Goal: Task Accomplishment & Management: Use online tool/utility

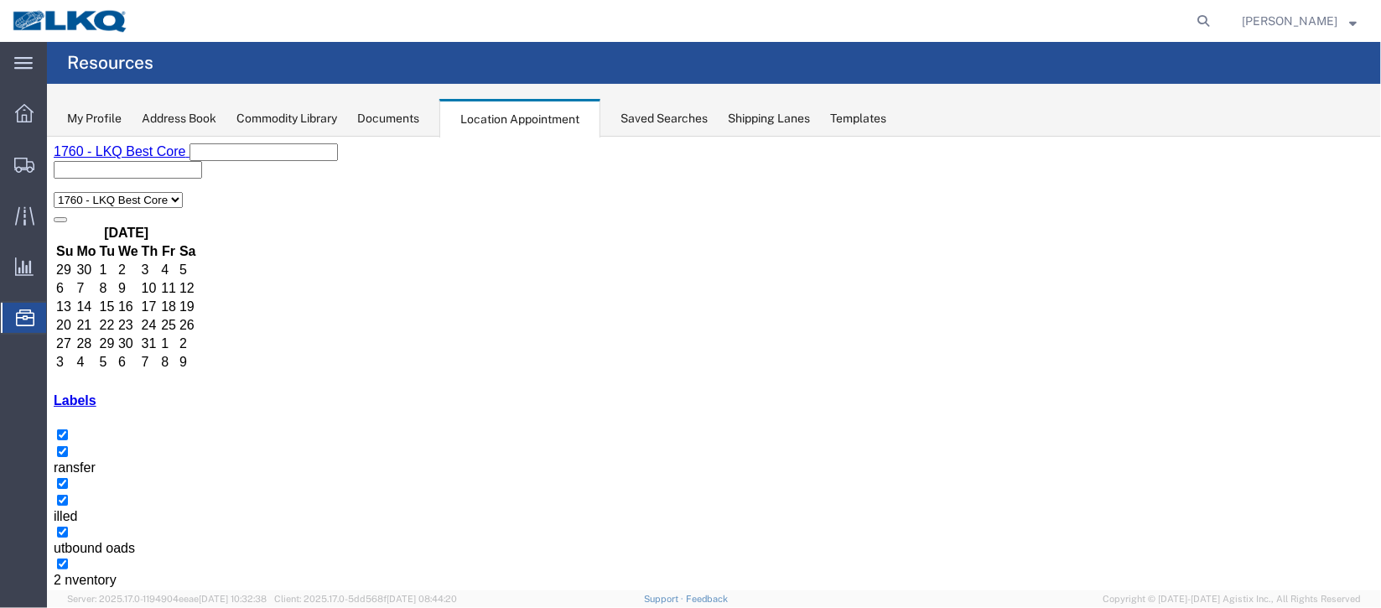
scroll to position [502, 0]
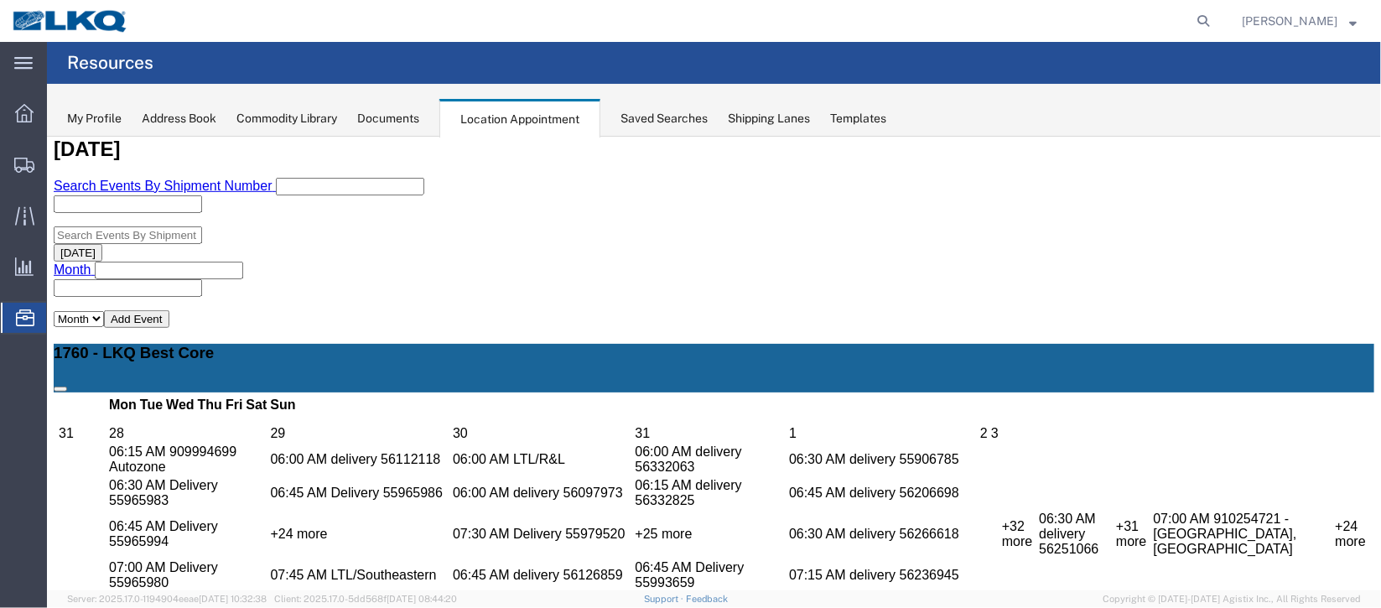
select select "100"
select select "1"
select select
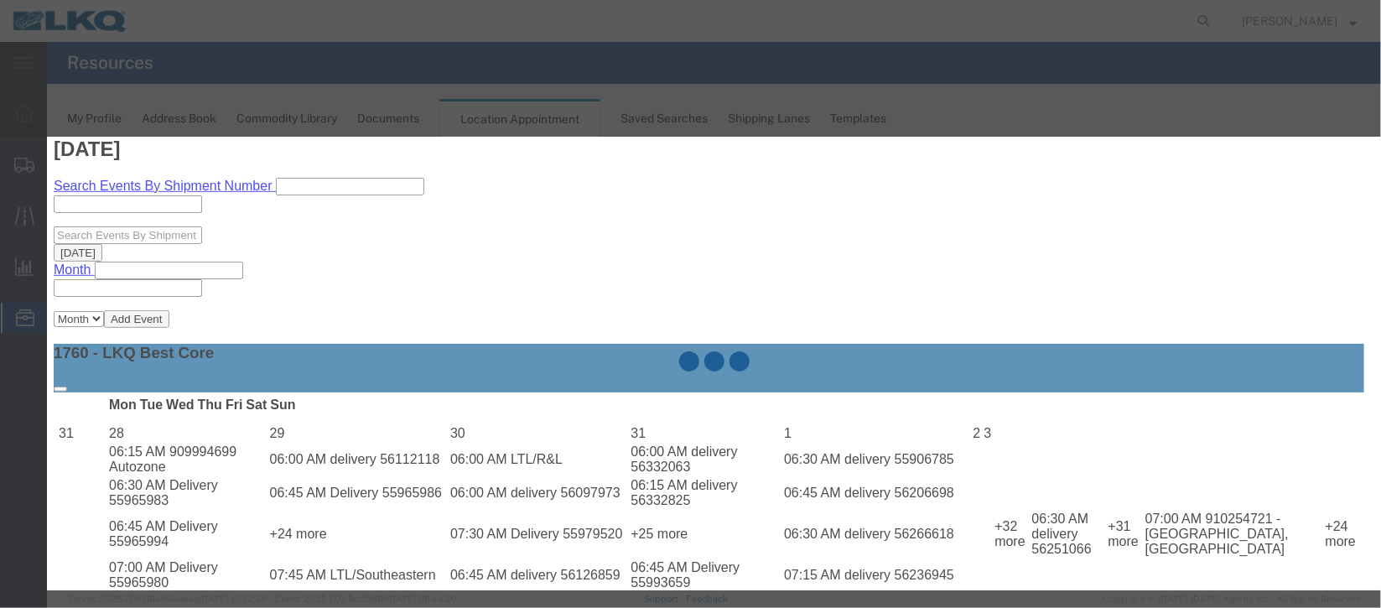
click at [918, 427] on div at bounding box center [714, 364] width 1334 height 454
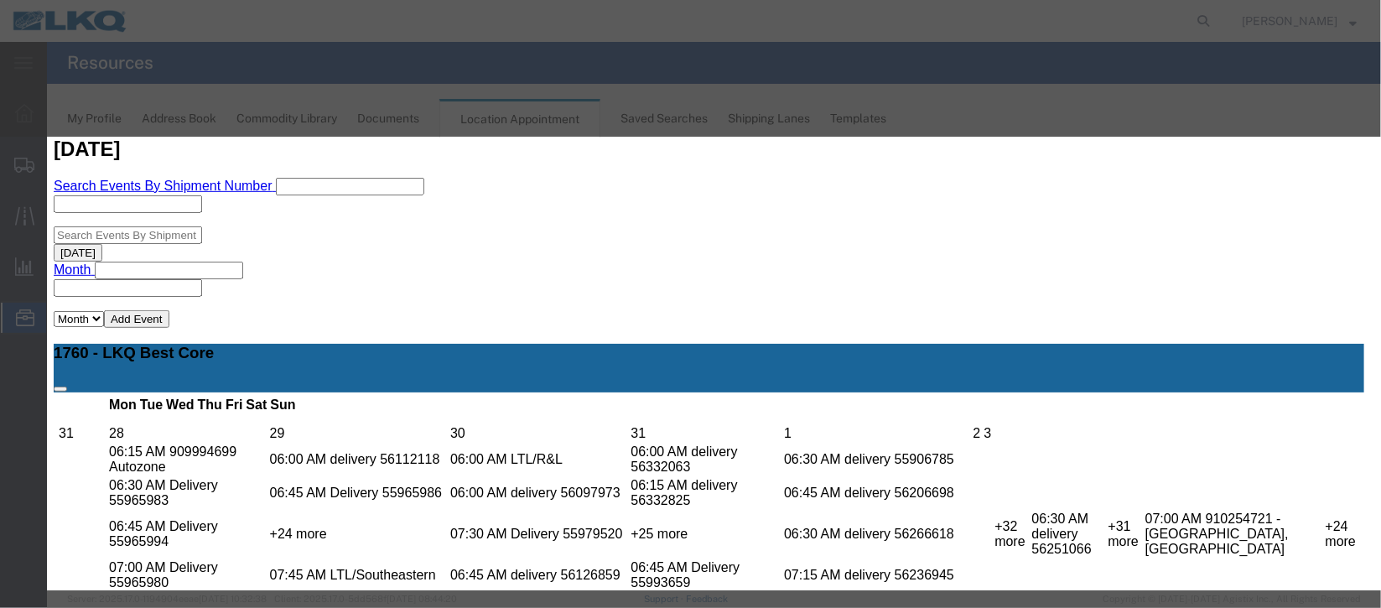
scroll to position [214, 0]
type input "de"
select select "40"
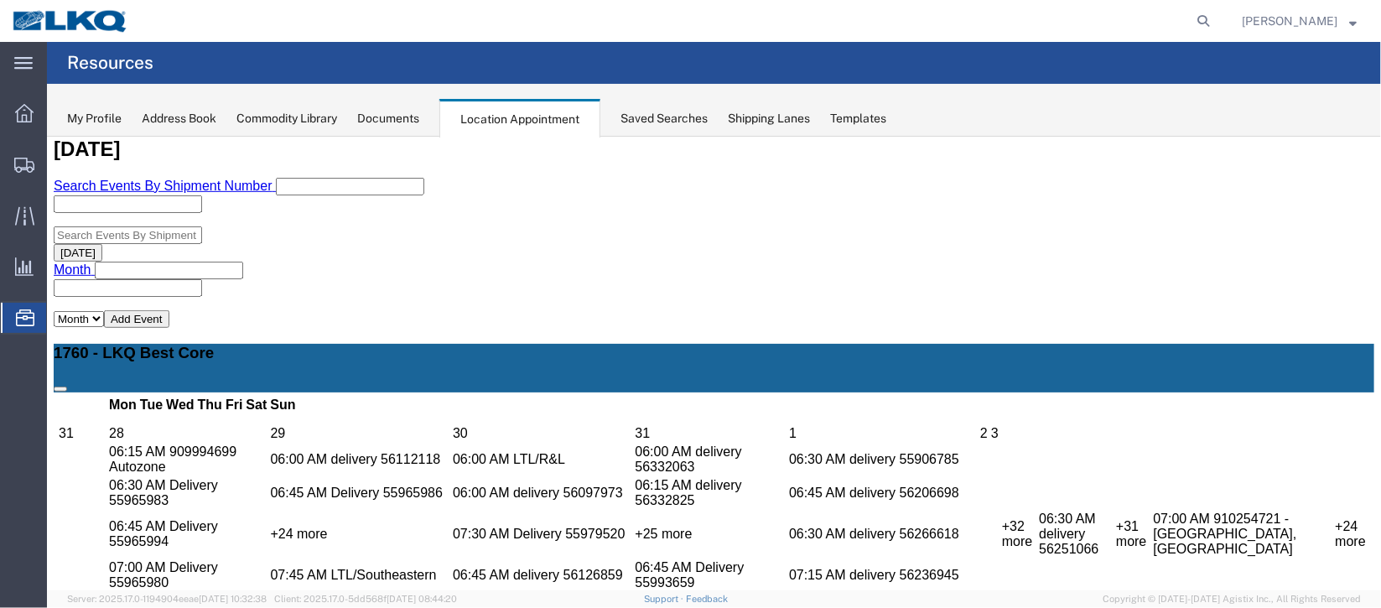
scroll to position [0, 0]
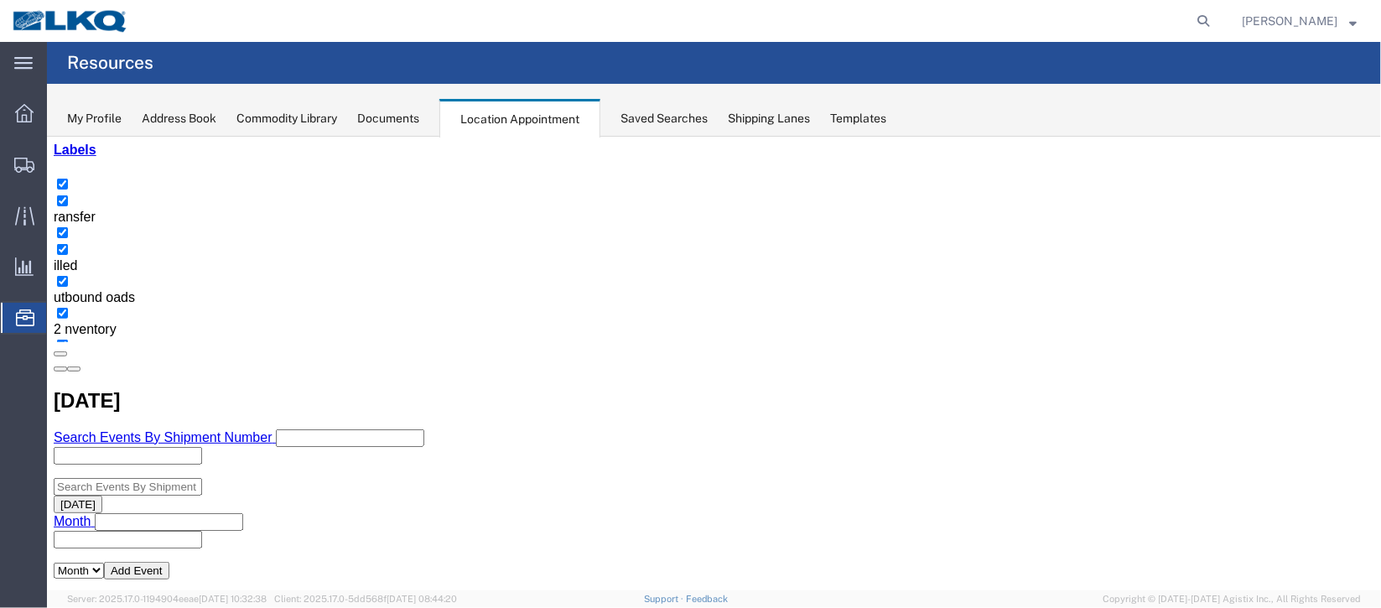
scroll to position [376, 0]
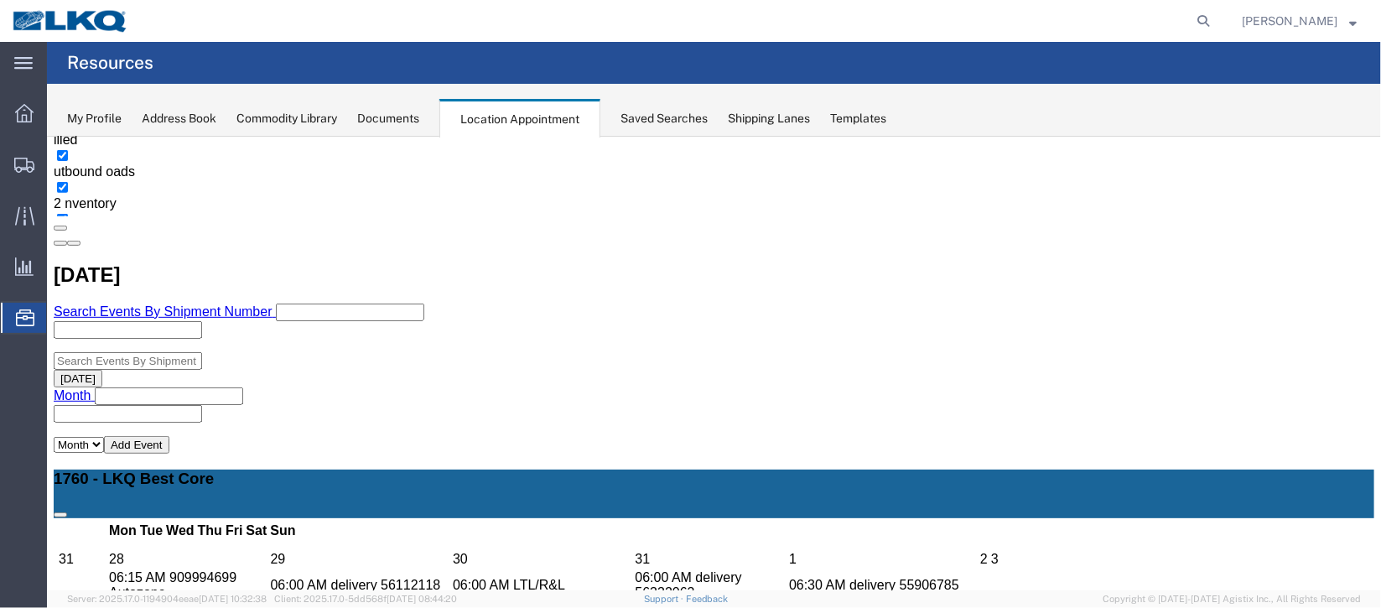
select select "100"
select select "1"
select select
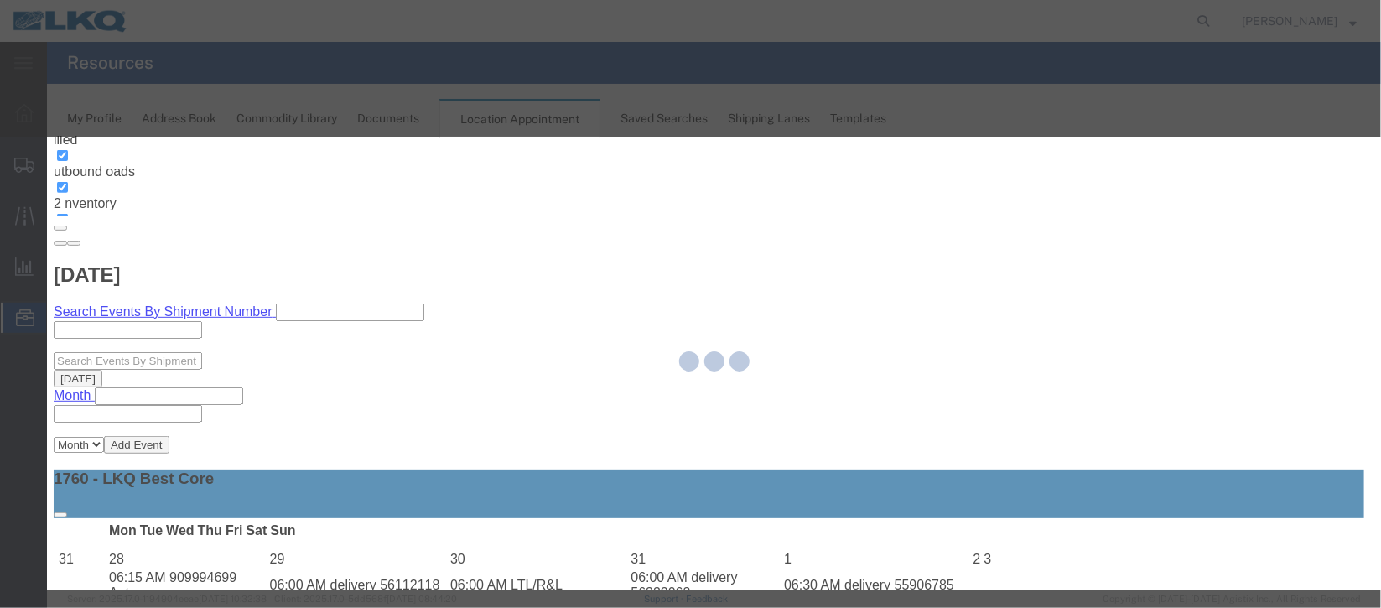
click at [926, 423] on div at bounding box center [714, 364] width 1334 height 454
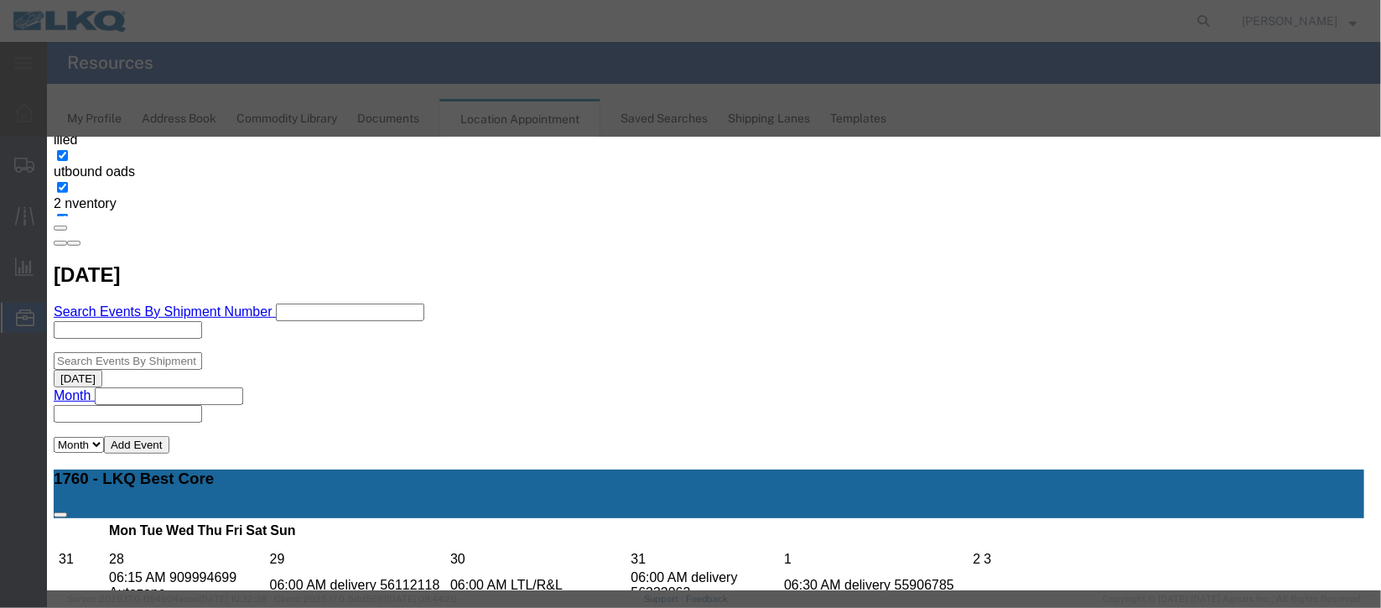
drag, startPoint x: 972, startPoint y: 558, endPoint x: 925, endPoint y: 422, distance: 144.5
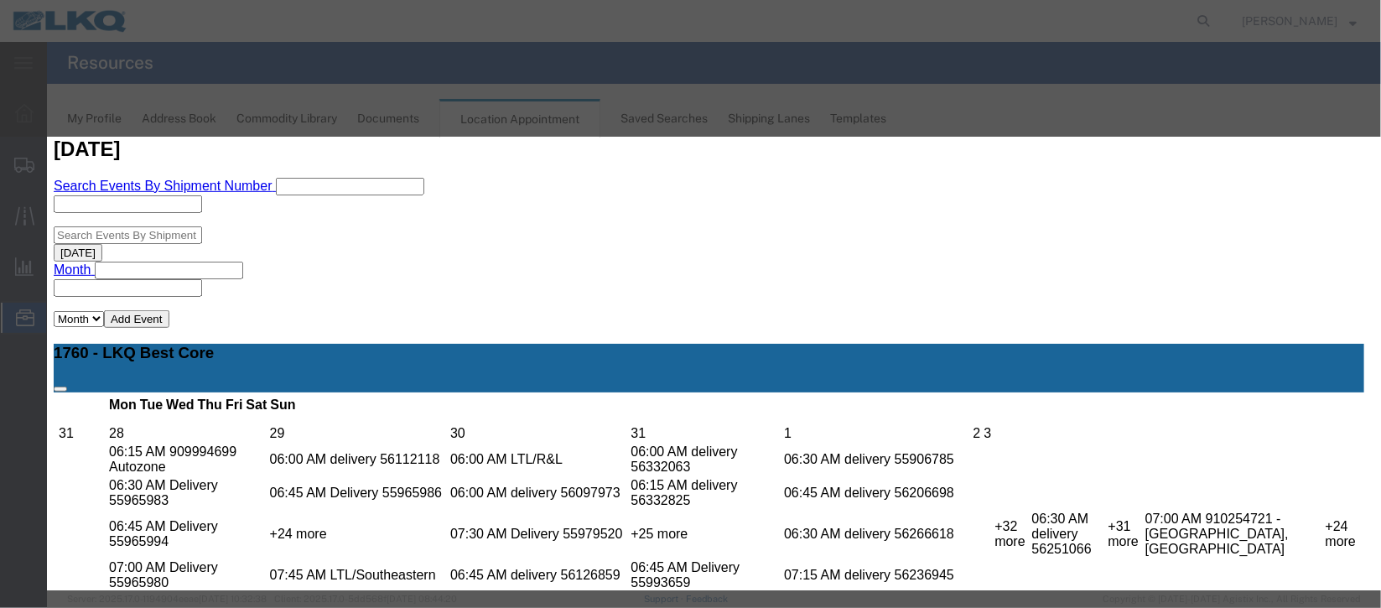
scroll to position [214, 0]
type input "de"
select select "40"
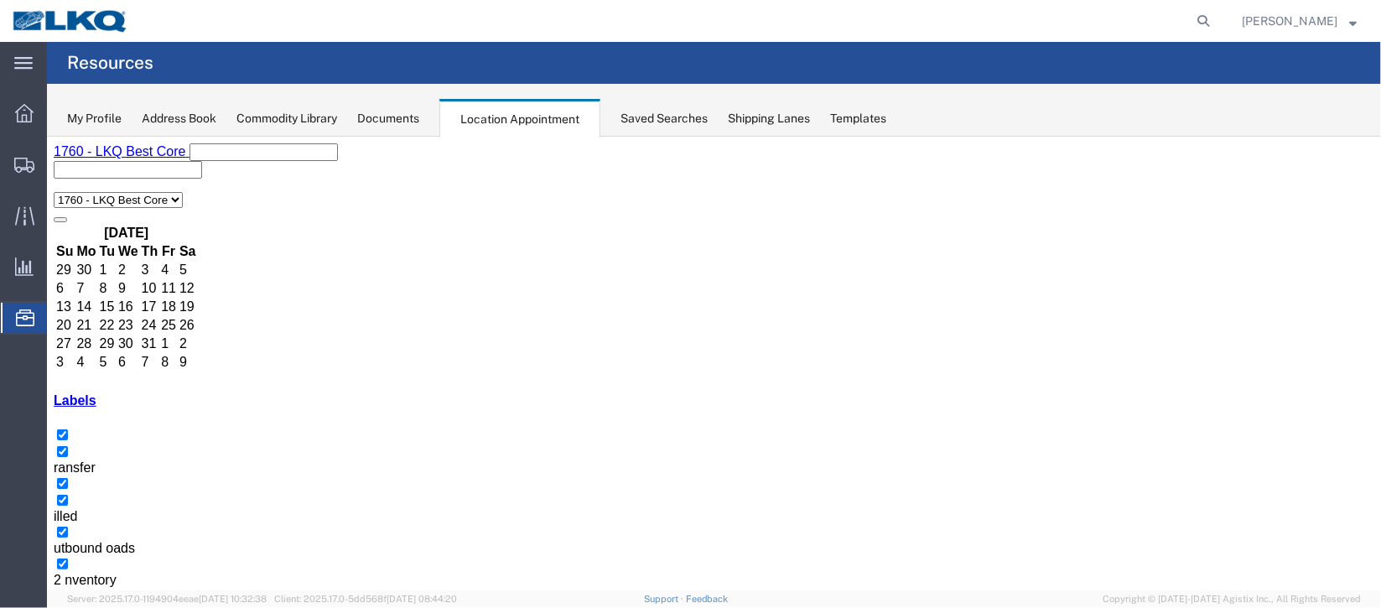
scroll to position [143, 0]
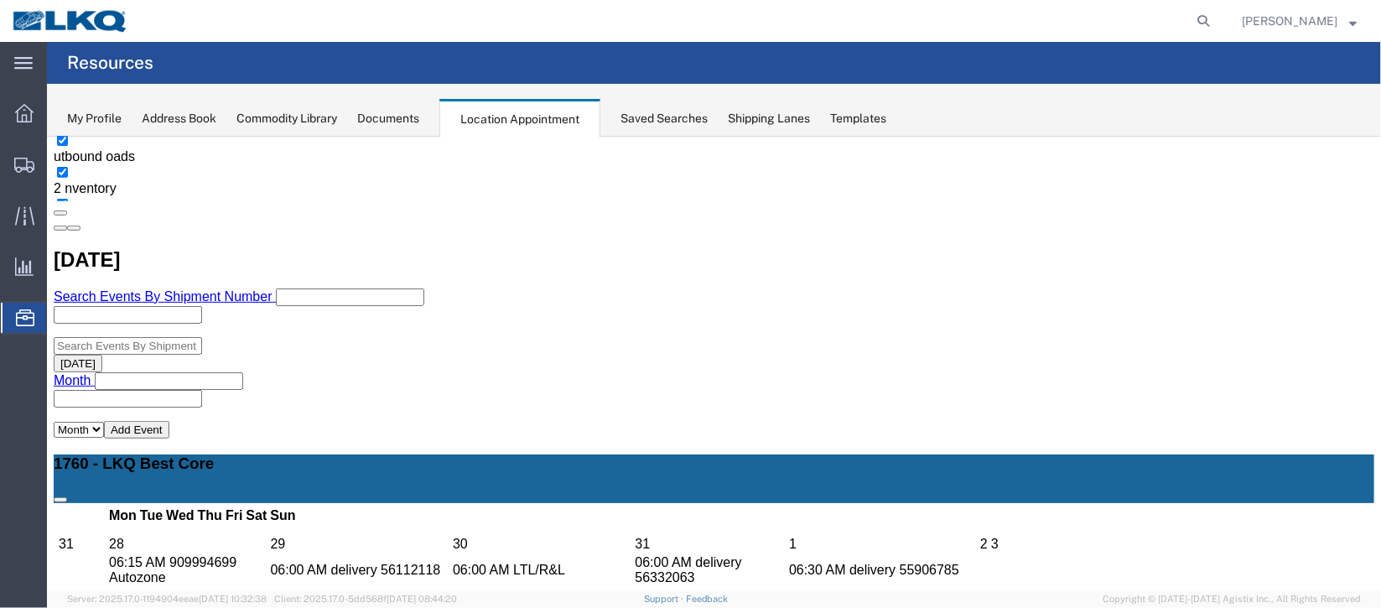
scroll to position [394, 0]
